Goal: Transaction & Acquisition: Purchase product/service

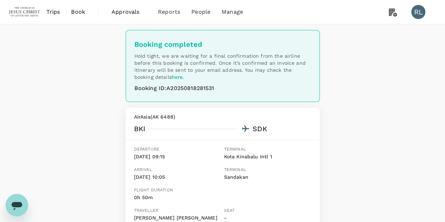
click at [81, 14] on span "Book" at bounding box center [78, 12] width 14 height 8
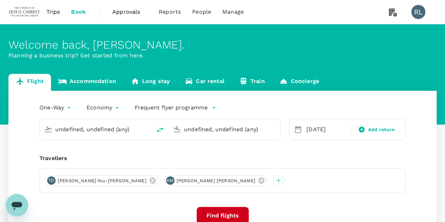
type input "Sandakan (SDK)"
type input "Kota Kinabalu Intl (BKI)"
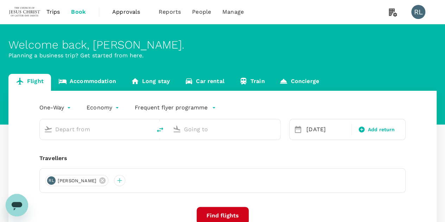
type input "Sandakan (SDK)"
type input "Kota Kinabalu Intl (BKI)"
type input "Sandakan (SDK)"
type input "Kota Kinabalu Intl (BKI)"
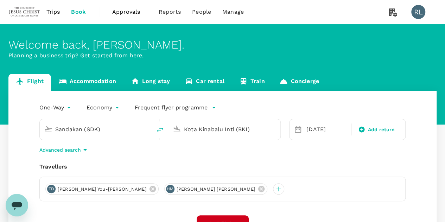
drag, startPoint x: 111, startPoint y: 130, endPoint x: 41, endPoint y: 126, distance: 70.4
click at [41, 126] on div "Sandakan (SDK)" at bounding box center [96, 129] width 112 height 20
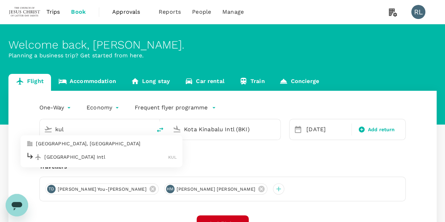
click at [70, 156] on p "Kuala Lumpur Intl" at bounding box center [106, 156] width 124 height 7
type input "Kuala Lumpur Intl (KUL)"
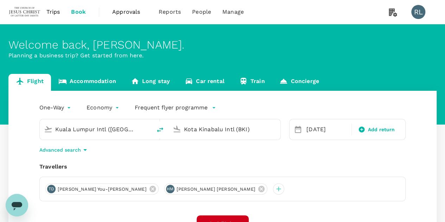
drag, startPoint x: 263, startPoint y: 125, endPoint x: 173, endPoint y: 130, distance: 90.1
click at [173, 130] on div "Kota Kinabalu Intl (BKI)" at bounding box center [223, 127] width 106 height 15
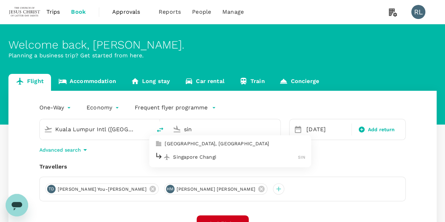
click at [185, 157] on p "Singapore Changi" at bounding box center [235, 156] width 125 height 7
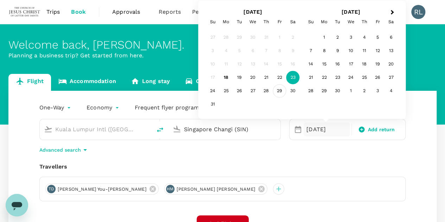
type input "Singapore Changi (SIN)"
click at [279, 91] on div "29" at bounding box center [279, 90] width 13 height 13
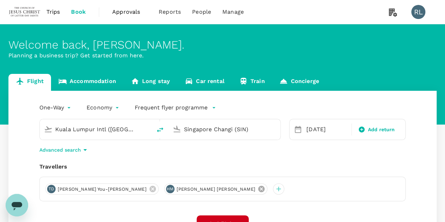
click at [258, 188] on icon at bounding box center [261, 189] width 6 height 6
click at [149, 190] on icon at bounding box center [153, 189] width 8 height 8
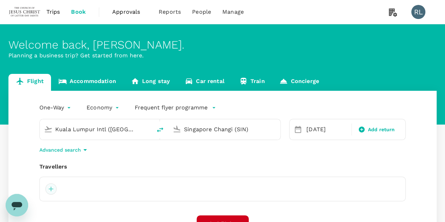
click at [50, 188] on div at bounding box center [50, 188] width 11 height 11
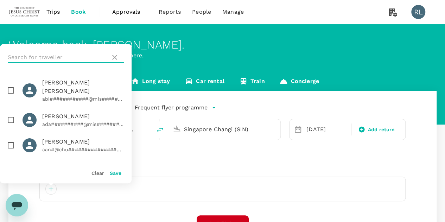
click at [75, 56] on input "text" at bounding box center [58, 57] width 100 height 11
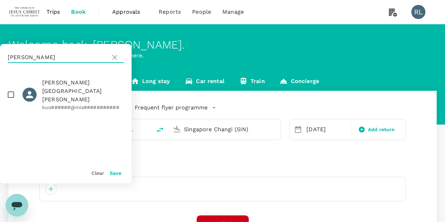
type input "chung"
click at [11, 87] on input "checkbox" at bounding box center [11, 94] width 15 height 15
checkbox input "true"
click at [116, 172] on button "Save" at bounding box center [116, 173] width 12 height 6
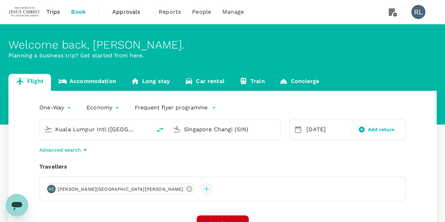
click at [201, 187] on div at bounding box center [206, 188] width 11 height 11
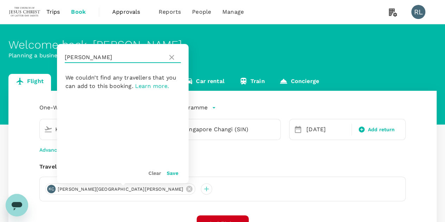
drag, startPoint x: 89, startPoint y: 59, endPoint x: 65, endPoint y: 57, distance: 24.0
click at [65, 57] on input "chung" at bounding box center [115, 57] width 100 height 11
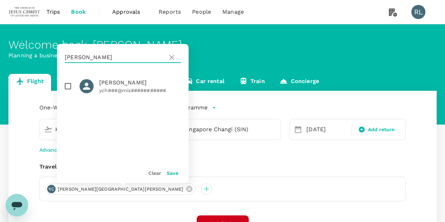
type input "chang"
click at [66, 85] on input "checkbox" at bounding box center [67, 86] width 15 height 15
checkbox input "true"
click at [171, 174] on button "Save" at bounding box center [173, 173] width 12 height 6
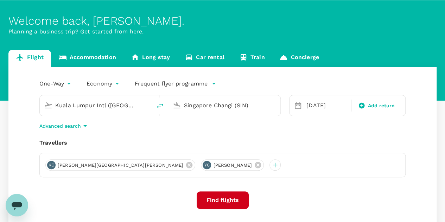
scroll to position [35, 0]
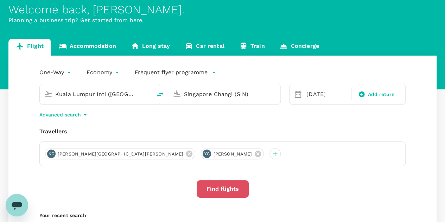
click at [228, 188] on button "Find flights" at bounding box center [222, 189] width 52 height 18
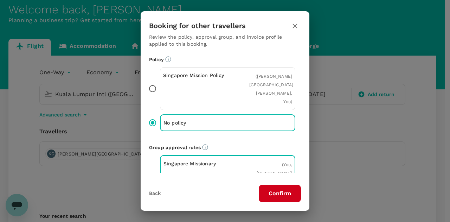
click at [281, 192] on button "Confirm" at bounding box center [280, 194] width 42 height 18
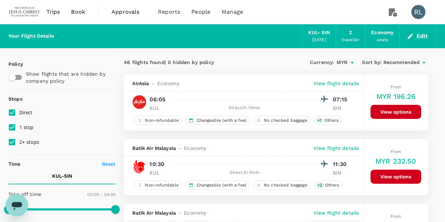
click at [398, 62] on span "Recommended" at bounding box center [401, 63] width 37 height 8
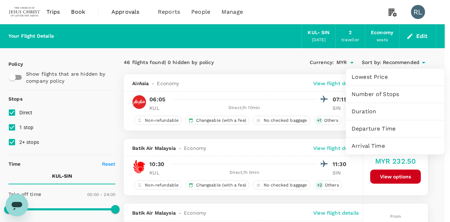
click at [377, 129] on span "Departure Time" at bounding box center [394, 128] width 87 height 8
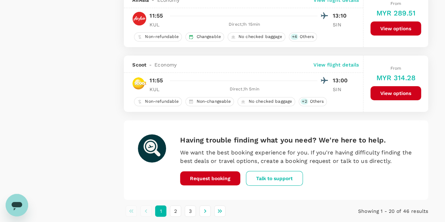
scroll to position [1297, 0]
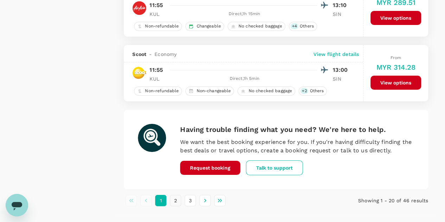
click at [177, 195] on button "2" at bounding box center [175, 200] width 11 height 11
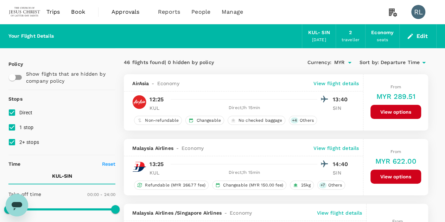
scroll to position [35, 0]
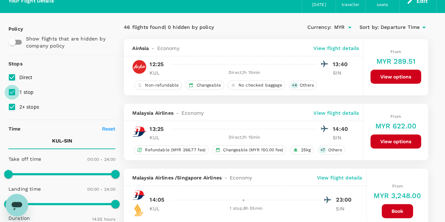
click at [14, 92] on input "1 stop" at bounding box center [12, 92] width 15 height 15
checkbox input "false"
click at [13, 107] on input "2+ stops" at bounding box center [12, 106] width 15 height 15
checkbox input "false"
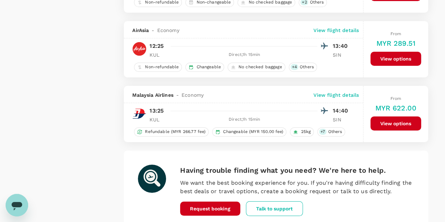
scroll to position [1289, 0]
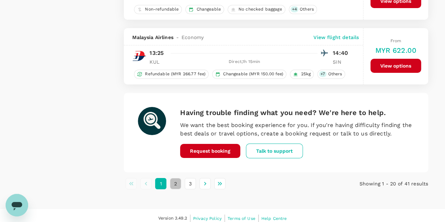
drag, startPoint x: 175, startPoint y: 178, endPoint x: 180, endPoint y: 174, distance: 5.5
click at [175, 178] on button "2" at bounding box center [175, 183] width 11 height 11
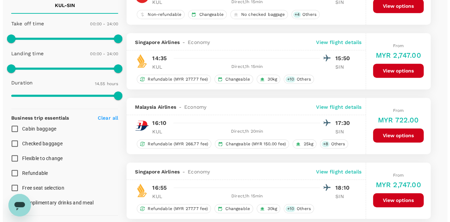
scroll to position [176, 0]
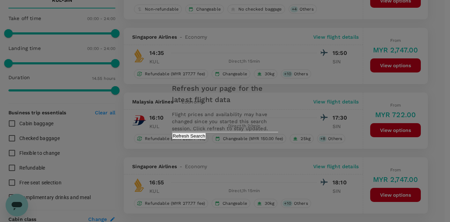
click at [206, 139] on button "Refresh Search" at bounding box center [189, 136] width 34 height 7
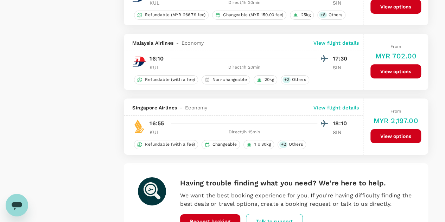
scroll to position [1247, 0]
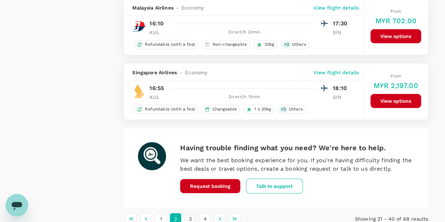
click at [191, 213] on button "3" at bounding box center [190, 218] width 11 height 11
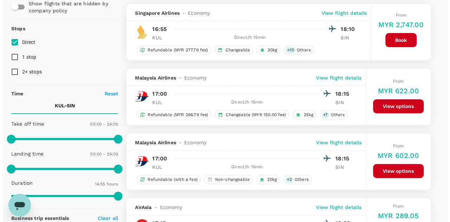
scroll to position [105, 0]
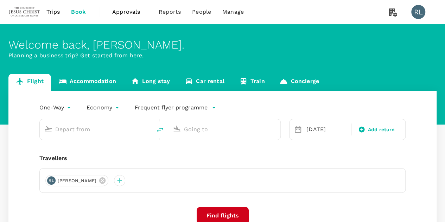
type input "Kuala Lumpur Intl ([GEOGRAPHIC_DATA])"
type input "Singapore Changi (SIN)"
type input "Kuala Lumpur Intl ([GEOGRAPHIC_DATA])"
type input "Singapore Changi (SIN)"
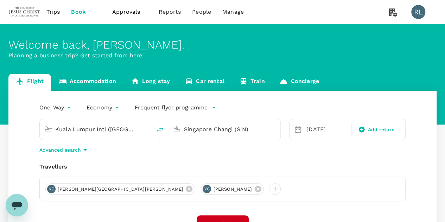
click at [161, 130] on icon "delete" at bounding box center [160, 129] width 8 height 8
type input "Singapore Changi (SIN)"
type input "Kuala Lumpur Intl ([GEOGRAPHIC_DATA])"
click at [318, 129] on div "[DATE]" at bounding box center [326, 129] width 46 height 14
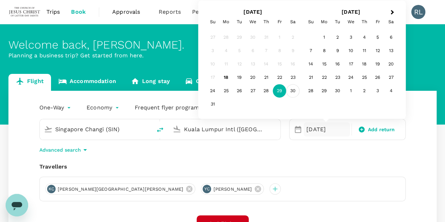
click at [291, 91] on div "30" at bounding box center [292, 90] width 13 height 13
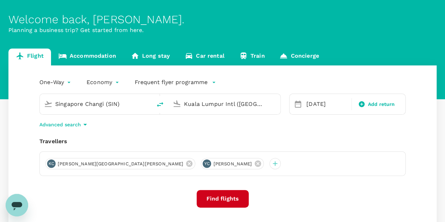
scroll to position [35, 0]
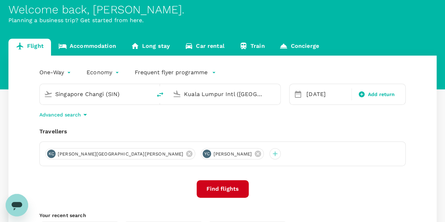
click at [219, 187] on button "Find flights" at bounding box center [222, 189] width 52 height 18
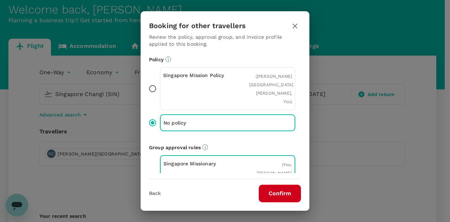
click at [272, 194] on button "Confirm" at bounding box center [280, 194] width 42 height 18
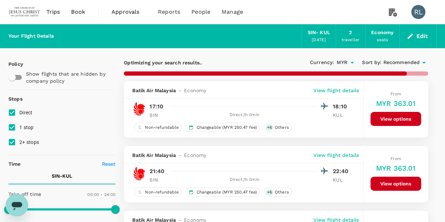
click at [396, 62] on span "Recommended" at bounding box center [401, 63] width 37 height 8
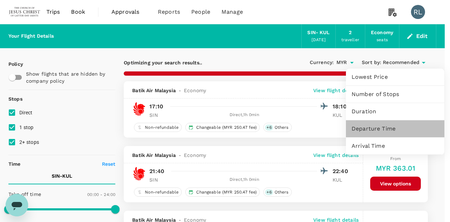
click at [376, 127] on span "Departure Time" at bounding box center [394, 128] width 87 height 8
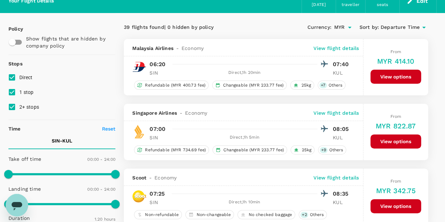
scroll to position [70, 0]
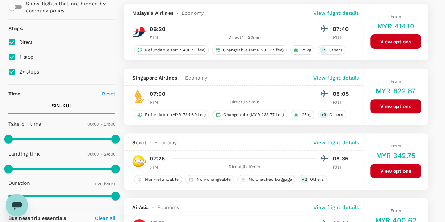
click at [13, 57] on input "1 stop" at bounding box center [12, 57] width 15 height 15
checkbox input "false"
click at [12, 71] on input "2+ stops" at bounding box center [12, 71] width 15 height 15
checkbox input "false"
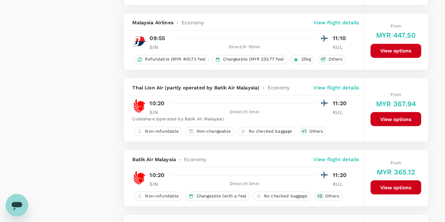
scroll to position [633, 0]
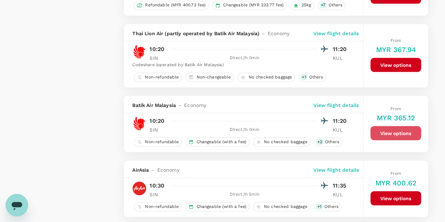
click at [395, 130] on button "View options" at bounding box center [395, 133] width 51 height 14
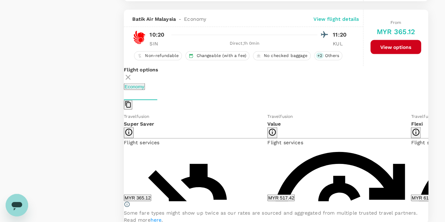
scroll to position [725, 0]
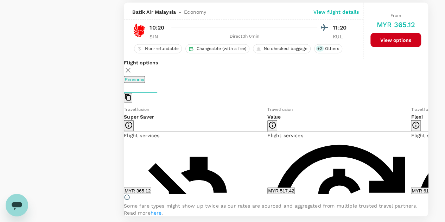
click at [151, 187] on button "MYR 365.12" at bounding box center [137, 190] width 27 height 7
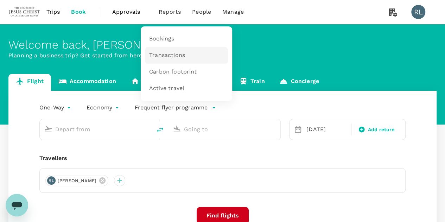
click at [164, 54] on span "Transactions" at bounding box center [167, 55] width 36 height 8
type input "Kuala Lumpur Intl ([GEOGRAPHIC_DATA])"
type input "Singapore Changi (SIN)"
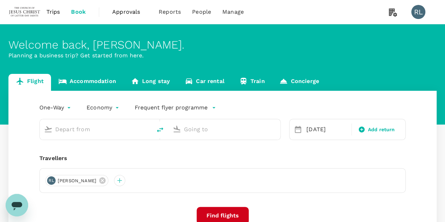
click at [104, 128] on input "text" at bounding box center [96, 129] width 82 height 11
type input "Kuala Lumpur Intl ([GEOGRAPHIC_DATA])"
type input "Singapore Changi (SIN)"
type input "Kuala Lumpur Intl ([GEOGRAPHIC_DATA])"
type input "Singapore Changi (SIN)"
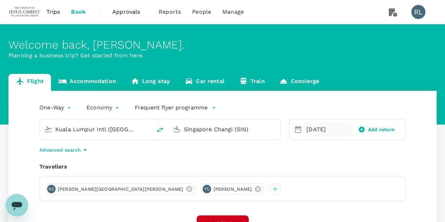
click at [312, 130] on div "[DATE]" at bounding box center [326, 129] width 46 height 14
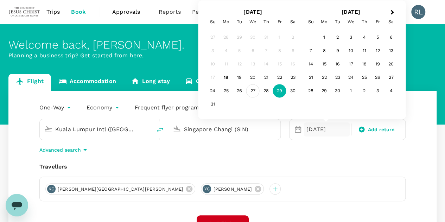
click at [256, 90] on div "27" at bounding box center [252, 90] width 13 height 13
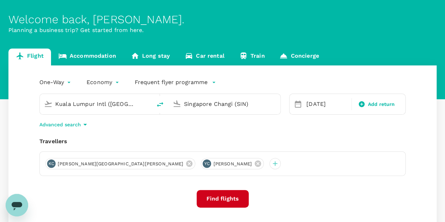
scroll to position [35, 0]
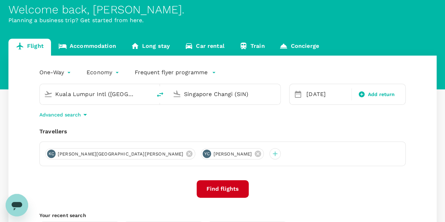
click at [222, 187] on button "Find flights" at bounding box center [222, 189] width 52 height 18
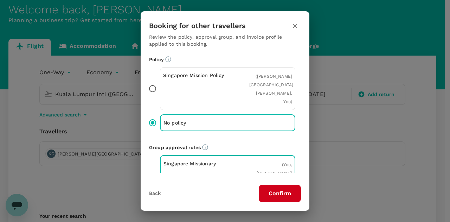
click at [272, 194] on button "Confirm" at bounding box center [280, 194] width 42 height 18
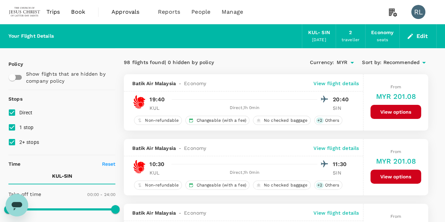
click at [395, 64] on span "Recommended" at bounding box center [401, 63] width 37 height 8
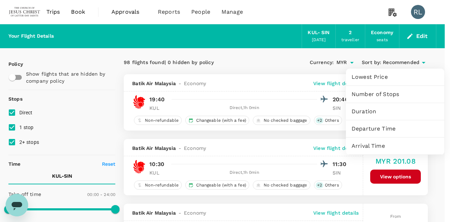
click at [382, 127] on span "Departure Time" at bounding box center [394, 128] width 87 height 8
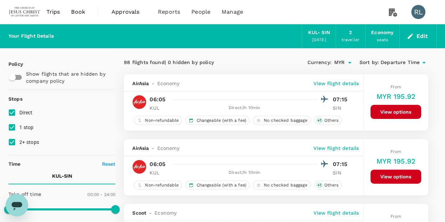
drag, startPoint x: 12, startPoint y: 127, endPoint x: 12, endPoint y: 132, distance: 5.6
click at [12, 127] on input "1 stop" at bounding box center [12, 127] width 15 height 15
checkbox input "false"
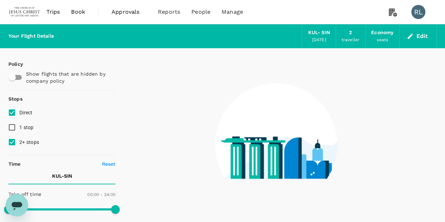
click at [12, 143] on input "2+ stops" at bounding box center [12, 142] width 15 height 15
checkbox input "false"
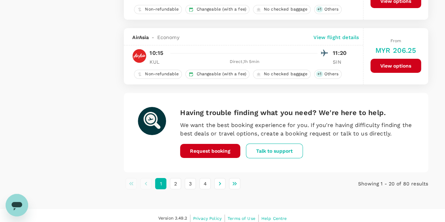
scroll to position [1289, 0]
click at [192, 180] on button "3" at bounding box center [190, 183] width 11 height 11
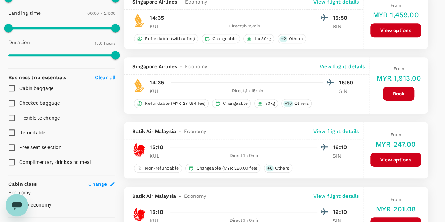
scroll to position [246, 0]
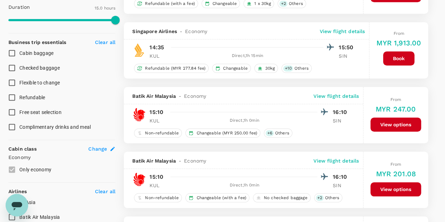
click at [385, 123] on button "View options" at bounding box center [395, 124] width 51 height 14
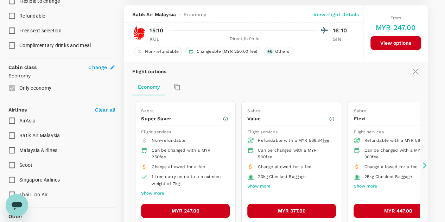
scroll to position [332, 0]
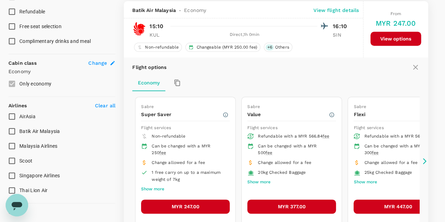
click at [192, 201] on button "MYR 247.00" at bounding box center [185, 206] width 89 height 14
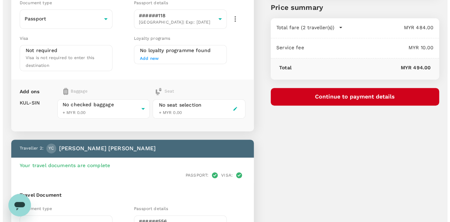
scroll to position [70, 0]
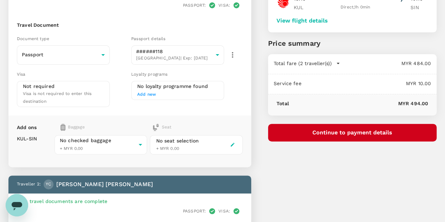
click at [377, 133] on button "Continue to payment details" at bounding box center [352, 133] width 168 height 18
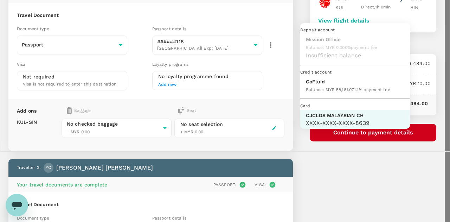
scroll to position [18, 0]
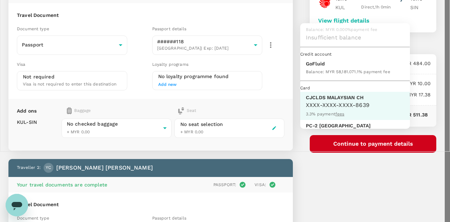
click at [317, 67] on p "GoFluid" at bounding box center [348, 63] width 84 height 7
type input "9b357727-6904-47bd-a44e-9a56bf7dfc7a"
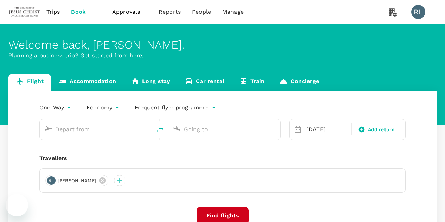
type input "Kuala Lumpur Intl ([GEOGRAPHIC_DATA])"
type input "Singapore Changi (SIN)"
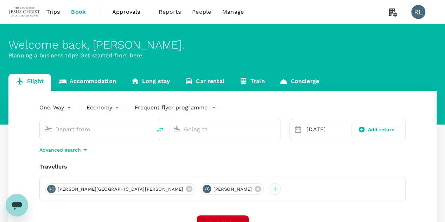
type input "Kuala Lumpur Intl (KUL)"
type input "Singapore Changi (SIN)"
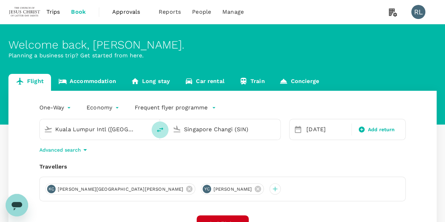
click at [162, 131] on icon "delete" at bounding box center [160, 129] width 8 height 8
type input "Singapore Changi (SIN)"
type input "Kuala Lumpur Intl (KUL)"
click at [315, 130] on div "27 Aug" at bounding box center [326, 129] width 46 height 14
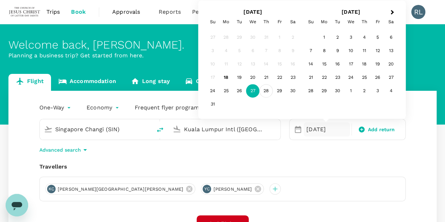
click at [266, 90] on div "28" at bounding box center [265, 90] width 13 height 13
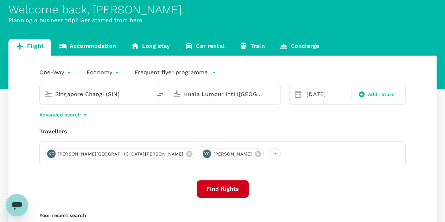
scroll to position [70, 0]
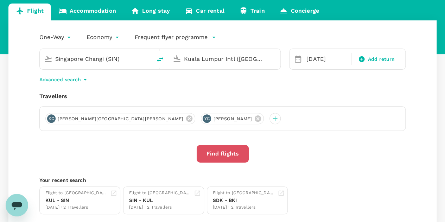
click at [221, 153] on button "Find flights" at bounding box center [222, 154] width 52 height 18
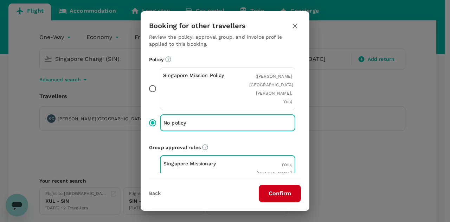
click at [278, 194] on button "Confirm" at bounding box center [280, 194] width 42 height 18
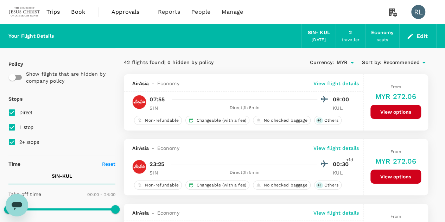
click at [13, 126] on input "1 stop" at bounding box center [12, 127] width 15 height 15
checkbox input "false"
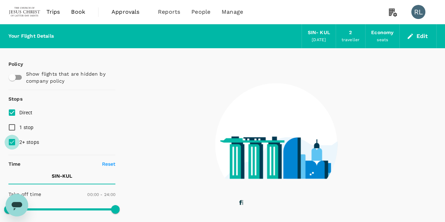
click at [14, 143] on input "2+ stops" at bounding box center [12, 142] width 15 height 15
checkbox input "false"
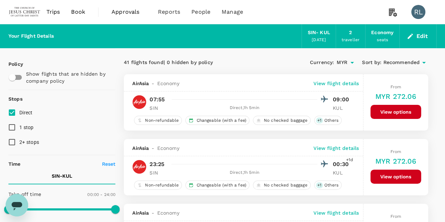
click at [413, 62] on span "Recommended" at bounding box center [401, 63] width 37 height 8
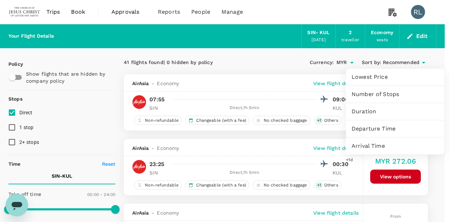
click at [377, 128] on span "Departure Time" at bounding box center [394, 128] width 87 height 8
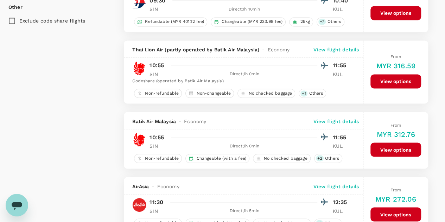
scroll to position [562, 0]
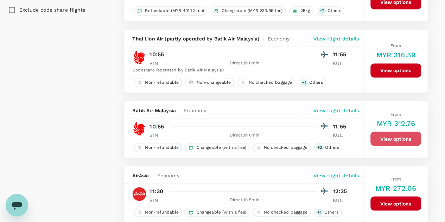
click at [389, 140] on button "View options" at bounding box center [395, 138] width 51 height 14
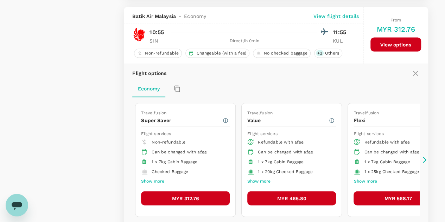
scroll to position [661, 0]
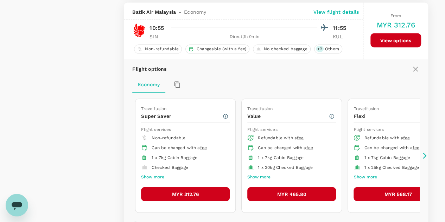
click at [170, 190] on button "MYR 312.76" at bounding box center [185, 194] width 89 height 14
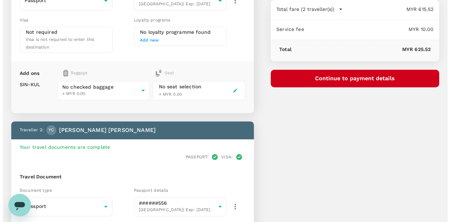
scroll to position [35, 0]
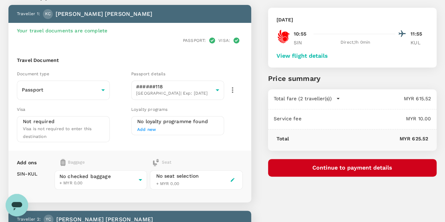
click at [344, 167] on button "Continue to payment details" at bounding box center [352, 168] width 168 height 18
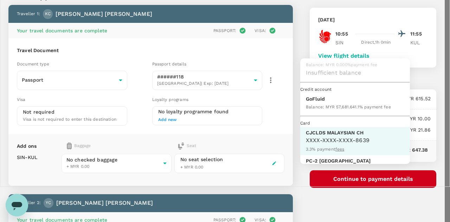
click at [321, 102] on p "GoFluid" at bounding box center [348, 98] width 85 height 7
type input "9b357727-6904-47bd-a44e-9a56bf7dfc7a"
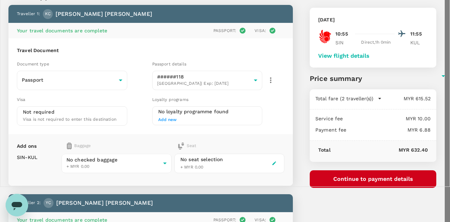
scroll to position [70, 0]
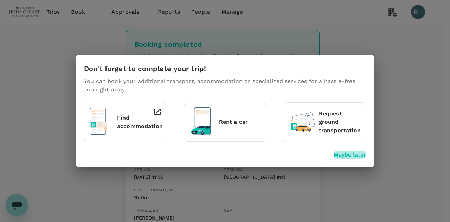
click at [341, 154] on p "Maybe later" at bounding box center [350, 154] width 32 height 8
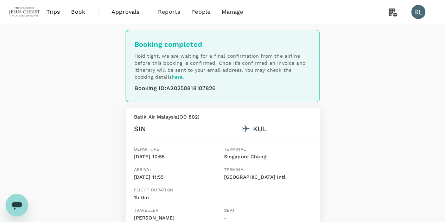
click at [389, 100] on div "Booking completed Hold tight, we are waiting for a final confirmation from the …" at bounding box center [222, 184] width 445 height 320
